Goal: Find specific page/section

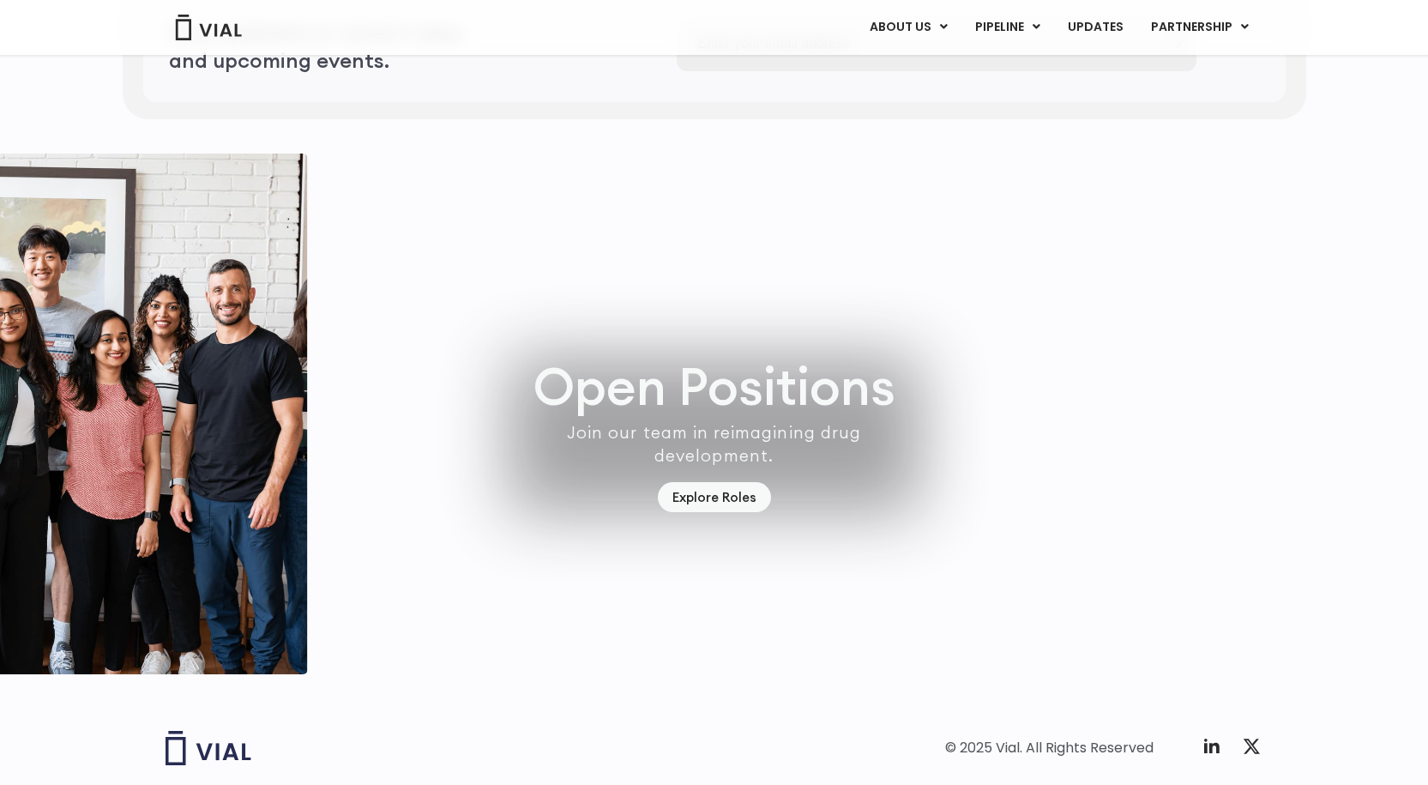
scroll to position [4754, 0]
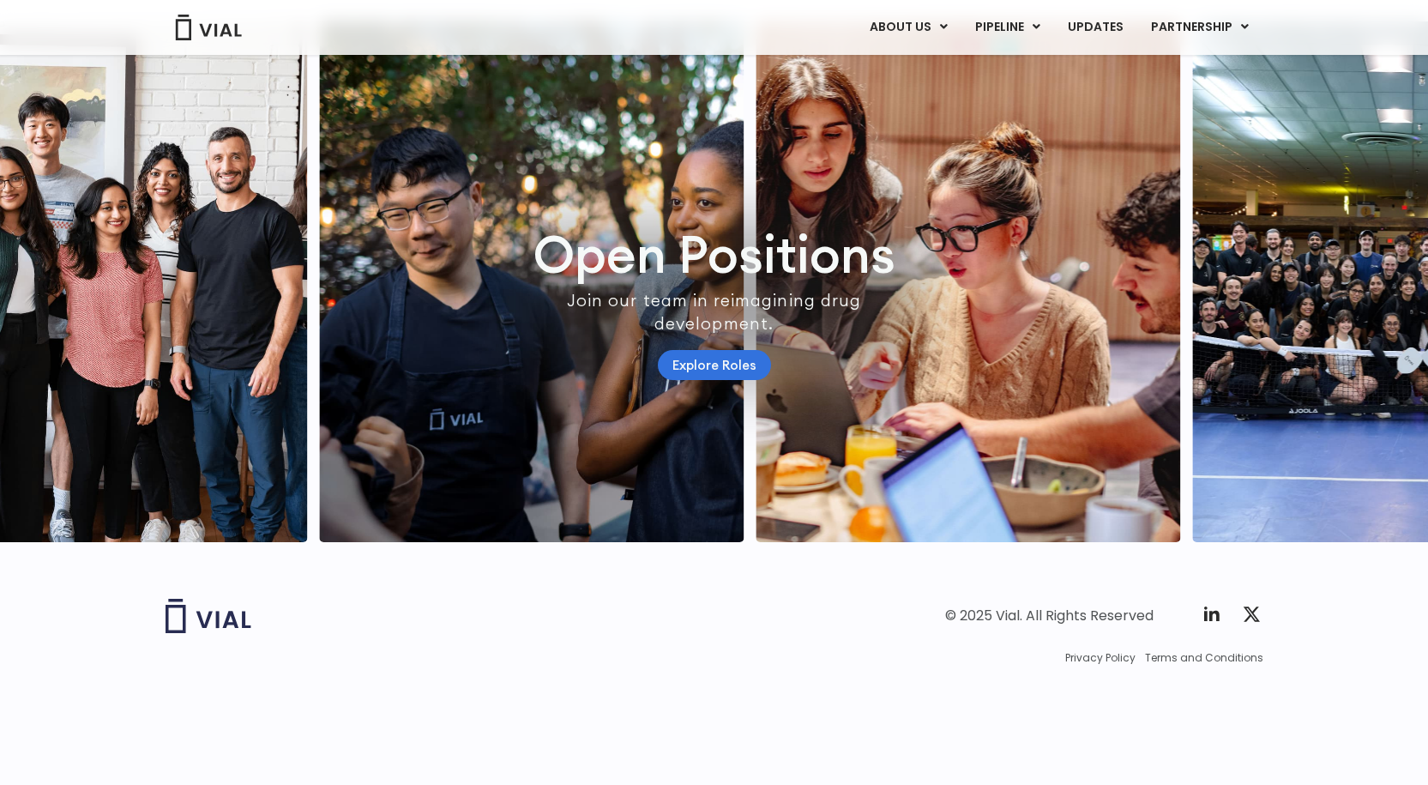
click at [709, 380] on link "Explore Roles" at bounding box center [714, 365] width 113 height 30
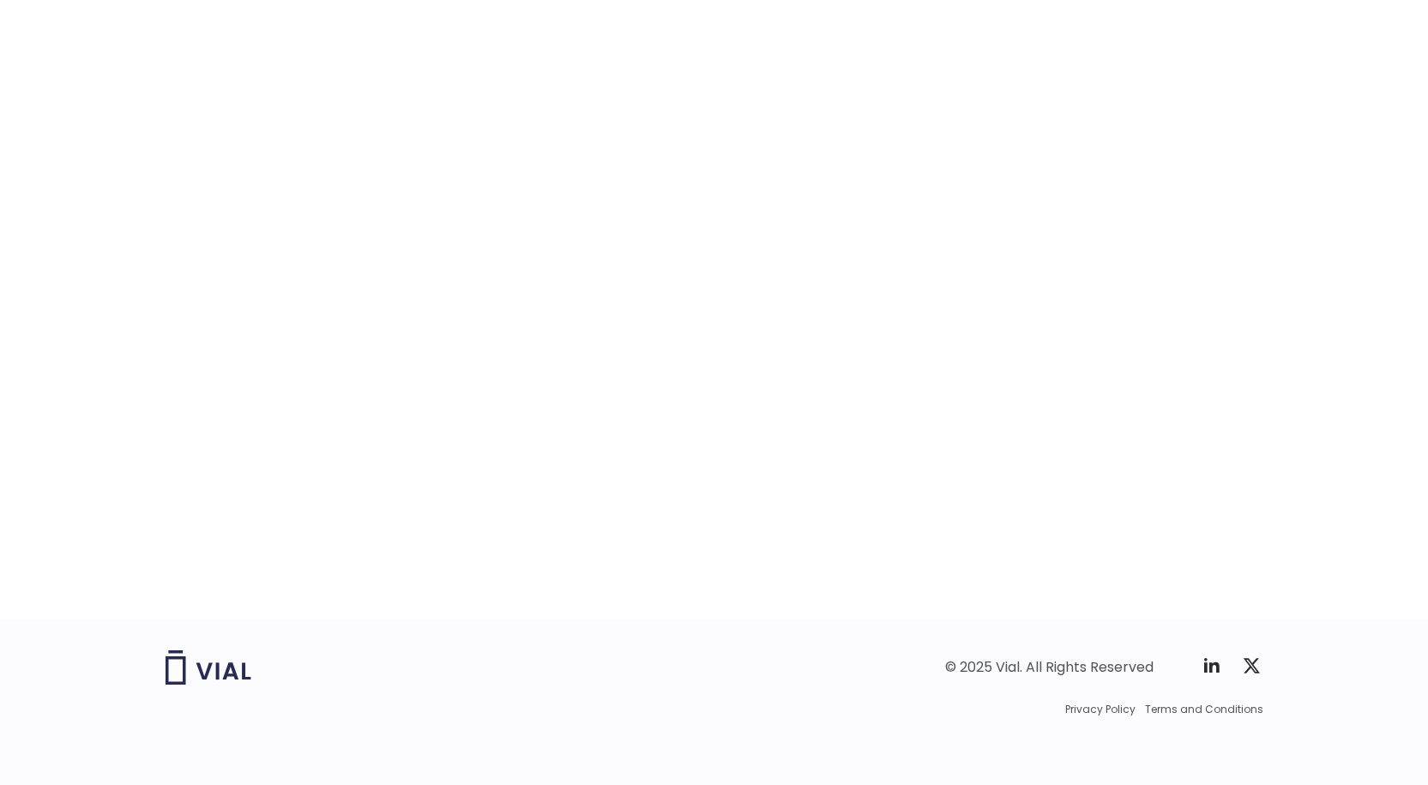
scroll to position [2578, 0]
